Goal: Navigation & Orientation: Understand site structure

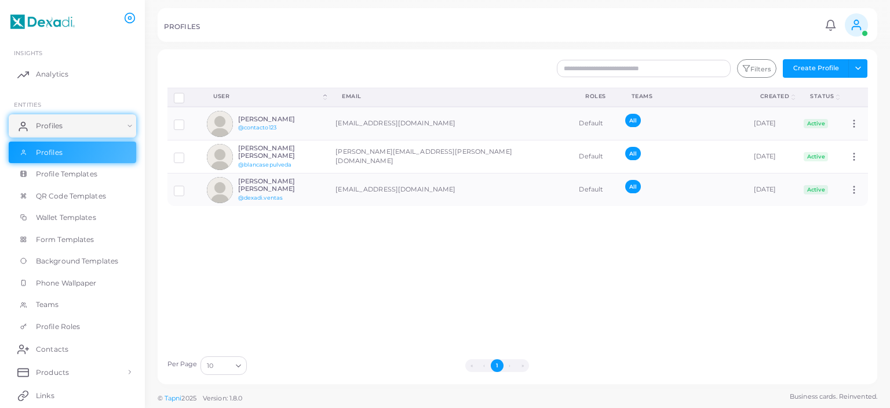
click at [767, 13] on div "PROFILES Notifications 0 New Mark All As Read [PERSON_NAME] [PERSON_NAME] ([PER…" at bounding box center [518, 25] width 720 height 34
click at [857, 22] on icon at bounding box center [856, 25] width 13 height 13
click at [383, 17] on div "PROFILES Notifications 0 New Mark All As Read [PERSON_NAME] [PERSON_NAME] ([PER…" at bounding box center [518, 25] width 720 height 34
click at [87, 75] on link "Analytics" at bounding box center [73, 74] width 128 height 23
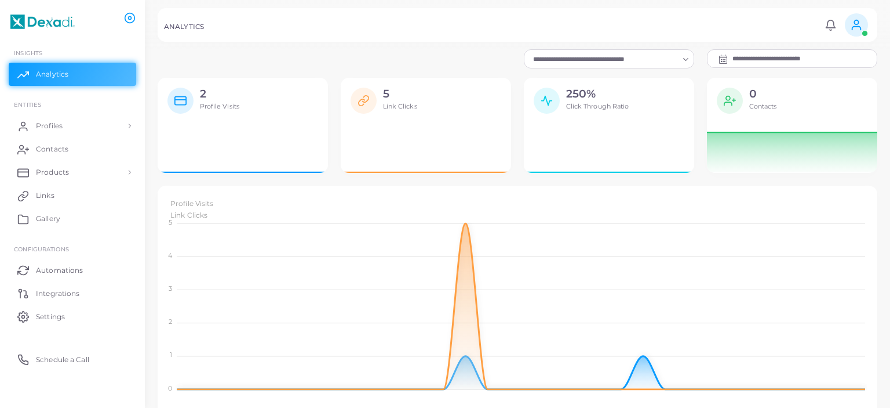
scroll to position [1, 0]
click at [659, 57] on input "Search for option" at bounding box center [604, 59] width 150 height 13
click at [510, 71] on div "**********" at bounding box center [518, 415] width 720 height 733
click at [664, 52] on div "Search for option" at bounding box center [604, 57] width 152 height 15
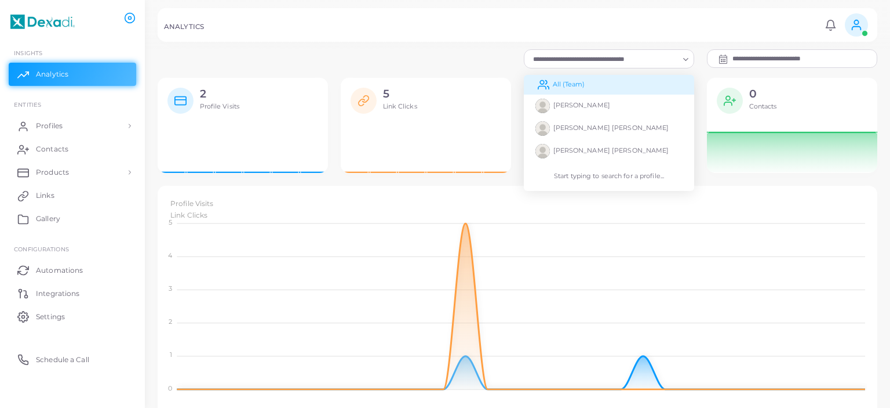
click at [783, 63] on input "**********" at bounding box center [805, 58] width 144 height 17
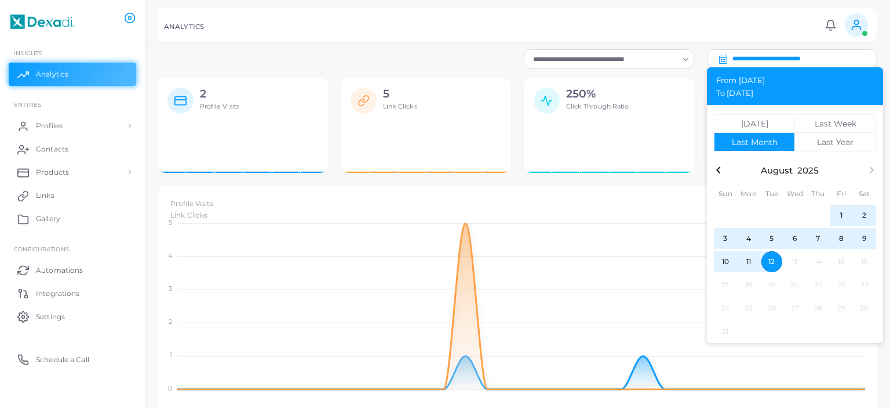
click at [434, 53] on div "**********" at bounding box center [517, 58] width 733 height 19
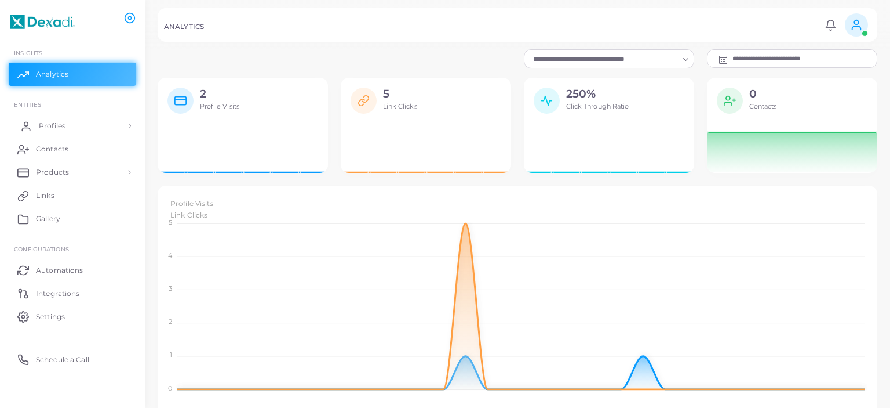
click at [64, 129] on span "Profiles" at bounding box center [52, 126] width 27 height 10
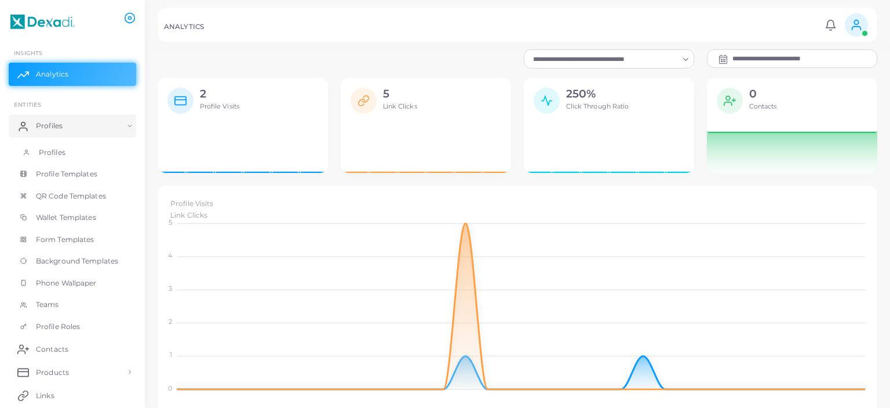
click at [70, 155] on link "Profiles" at bounding box center [73, 152] width 128 height 22
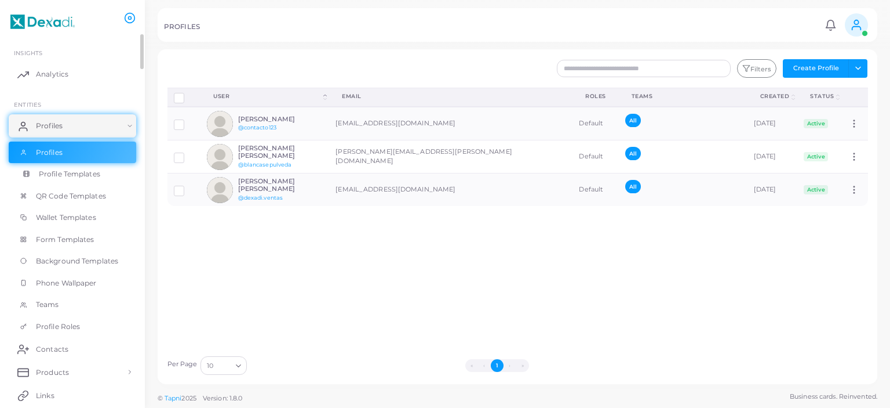
click at [81, 179] on link "Profile Templates" at bounding box center [73, 174] width 128 height 22
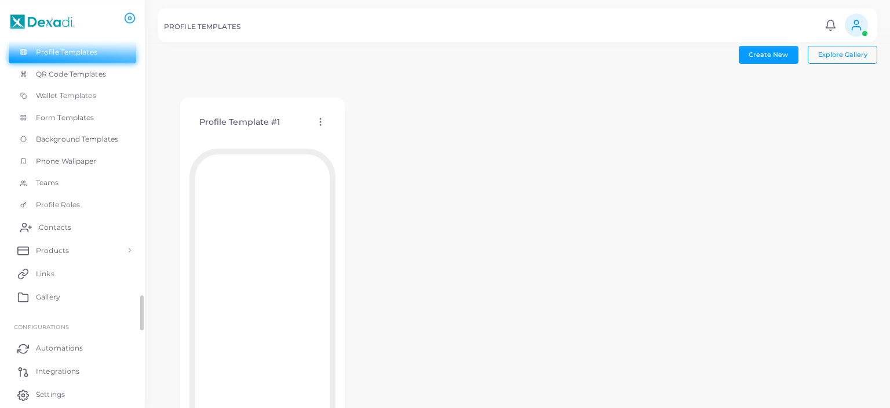
scroll to position [123, 0]
click at [77, 225] on link "Contacts" at bounding box center [73, 225] width 128 height 23
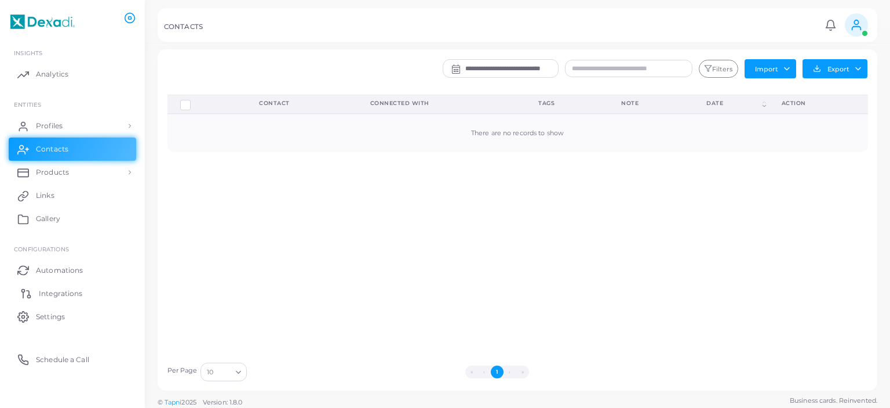
click at [59, 292] on span "Integrations" at bounding box center [60, 293] width 43 height 10
